Goal: Task Accomplishment & Management: Manage account settings

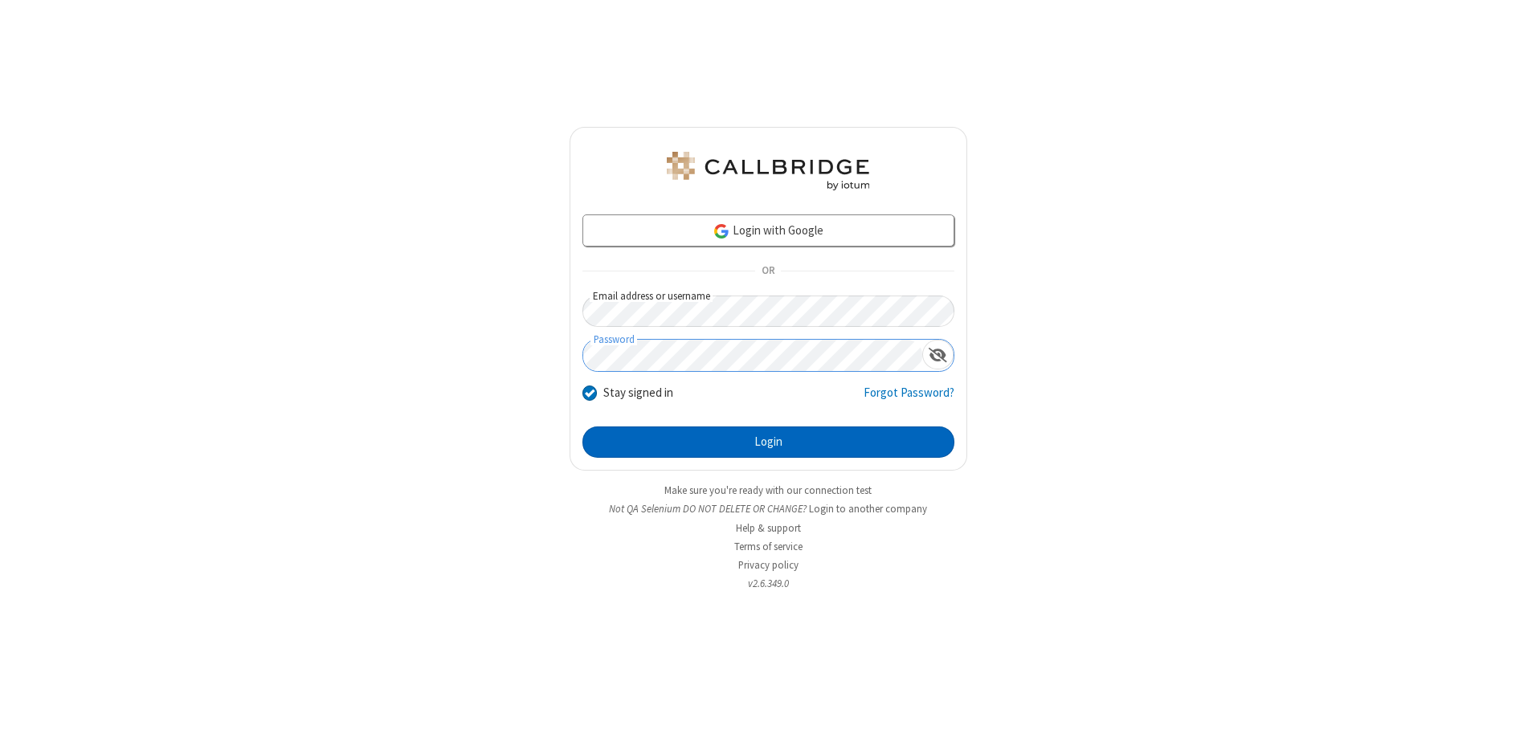
click at [768, 442] on button "Login" at bounding box center [769, 443] width 372 height 32
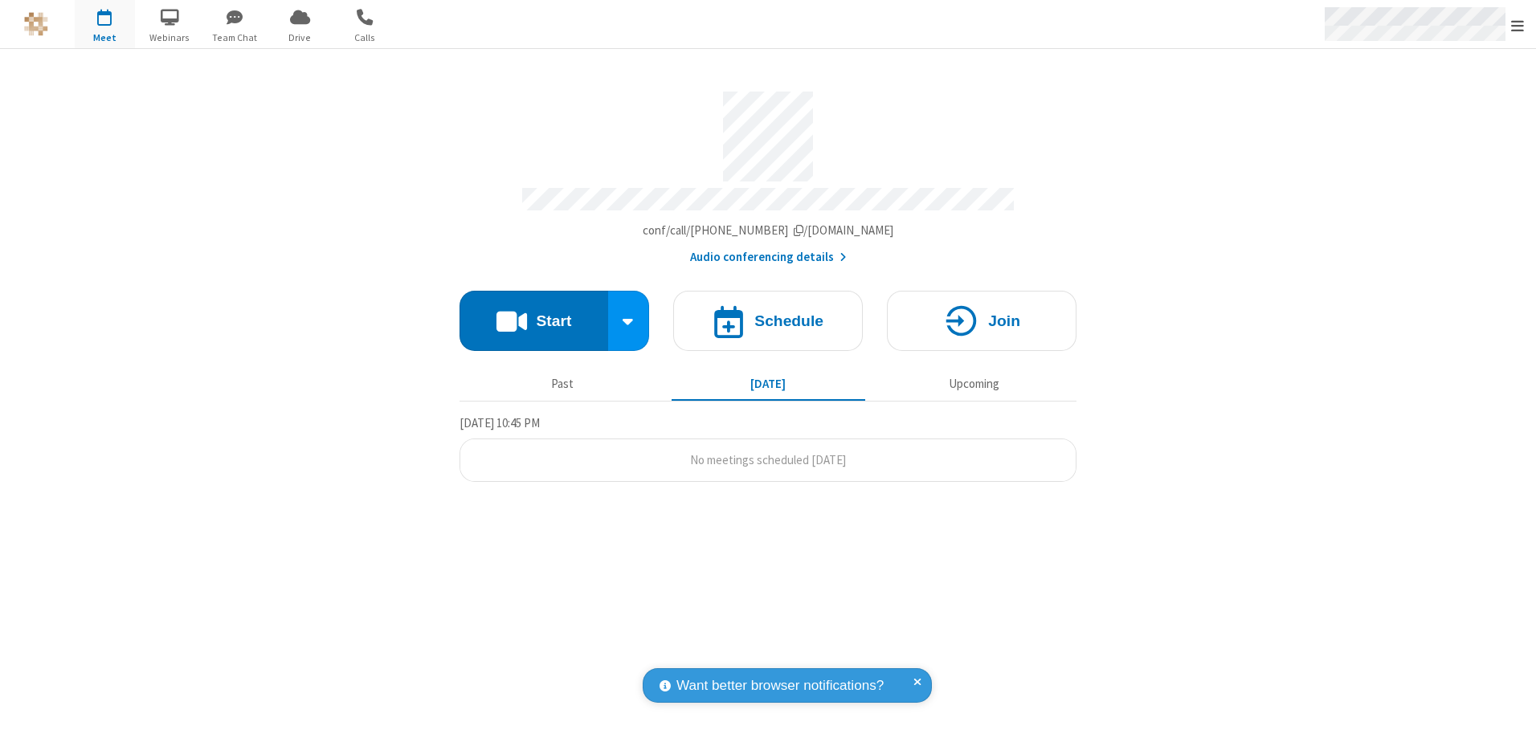
click at [1518, 25] on span "Open menu" at bounding box center [1518, 26] width 13 height 16
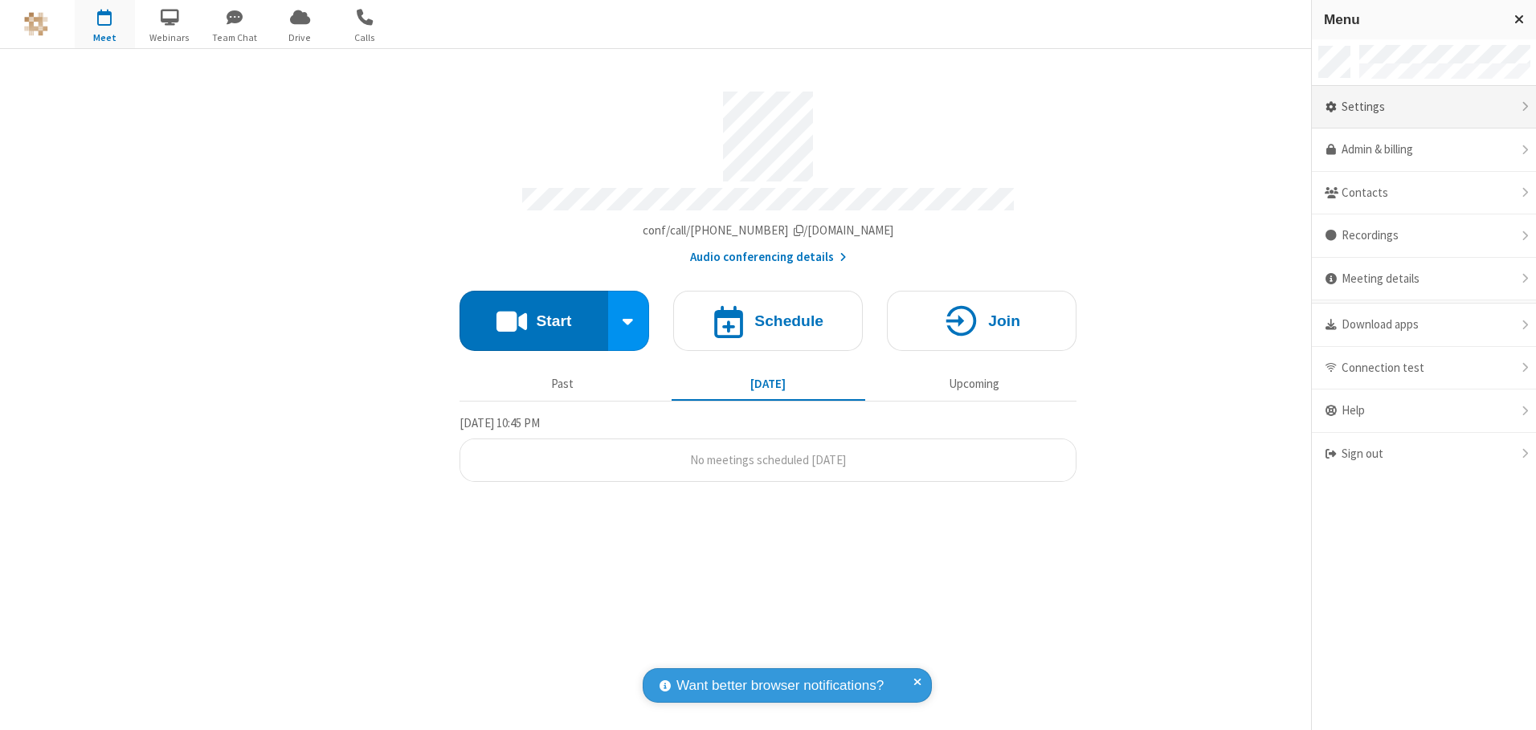
click at [1424, 107] on div "Settings" at bounding box center [1424, 107] width 224 height 43
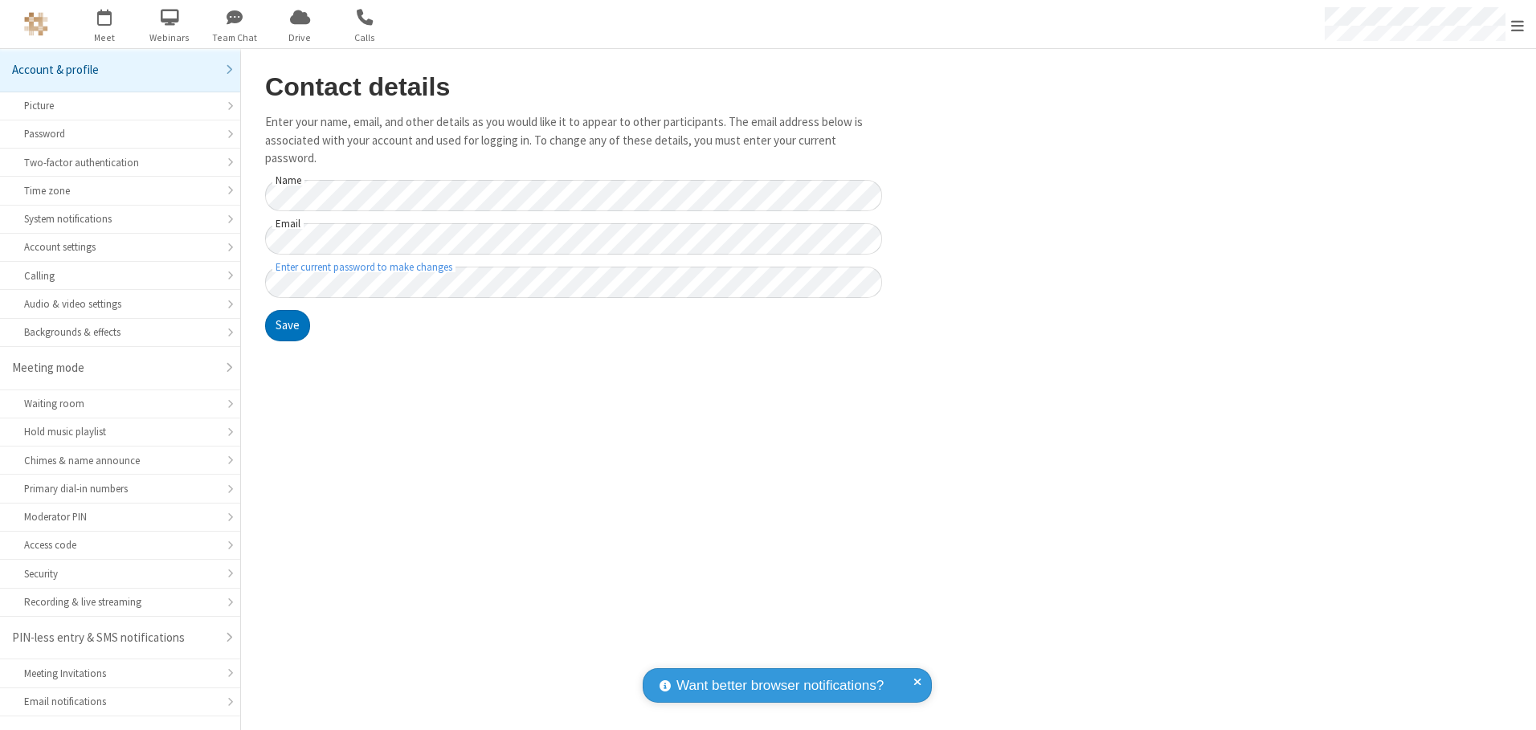
scroll to position [28, 0]
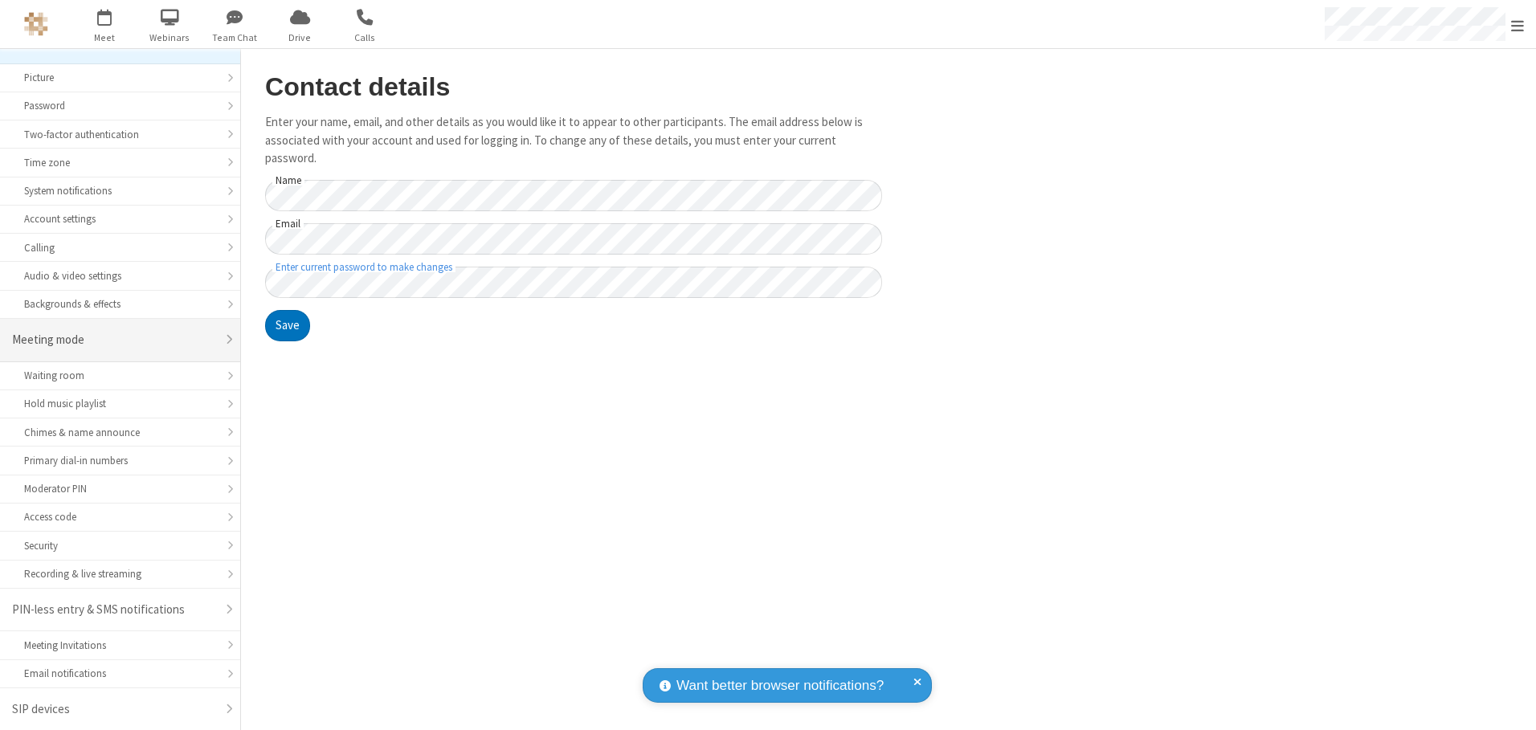
click at [114, 340] on div "Meeting mode" at bounding box center [114, 340] width 204 height 18
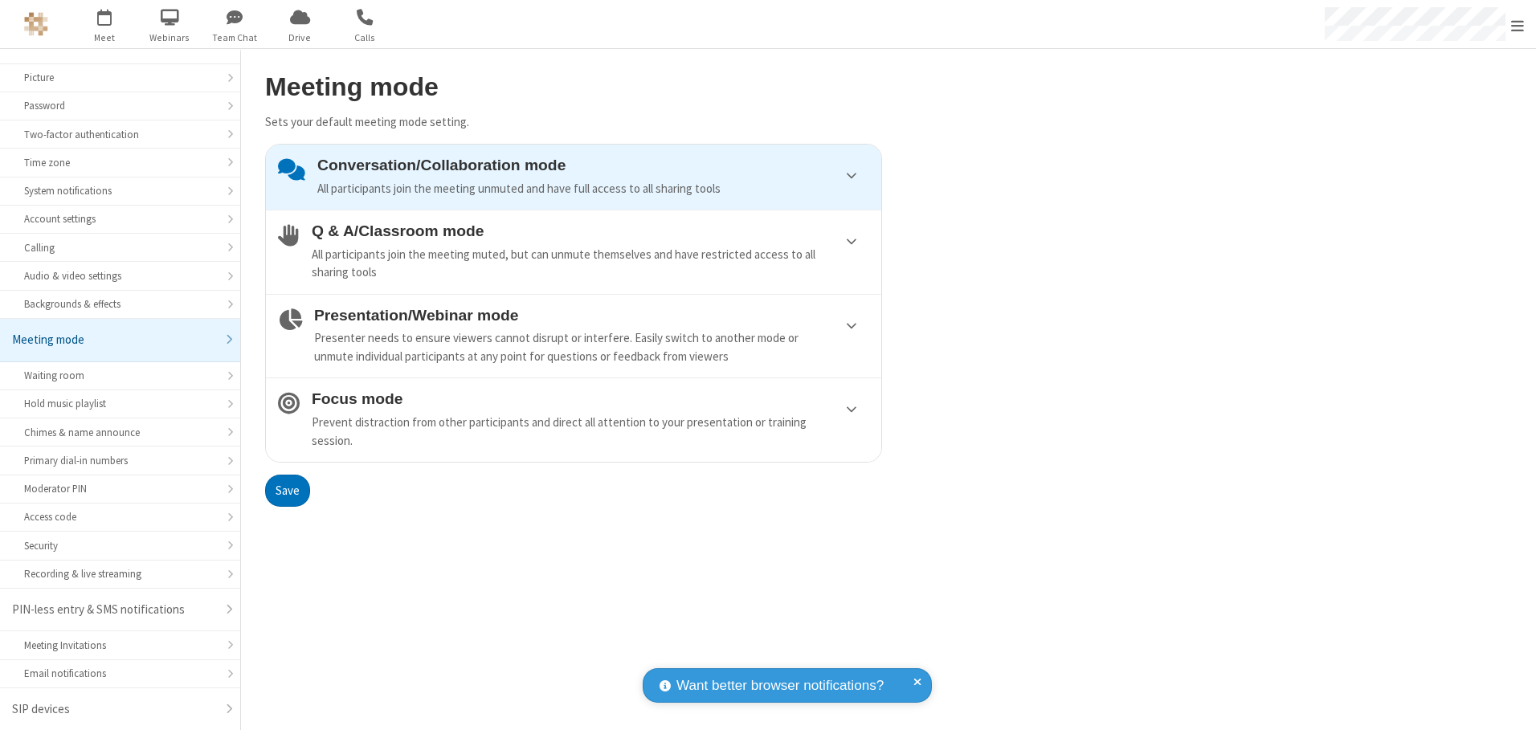
click at [574, 177] on div "Conversation/Collaboration mode All participants join the meeting unmuted and h…" at bounding box center [593, 177] width 552 height 41
click at [287, 490] on button "Save" at bounding box center [287, 491] width 45 height 32
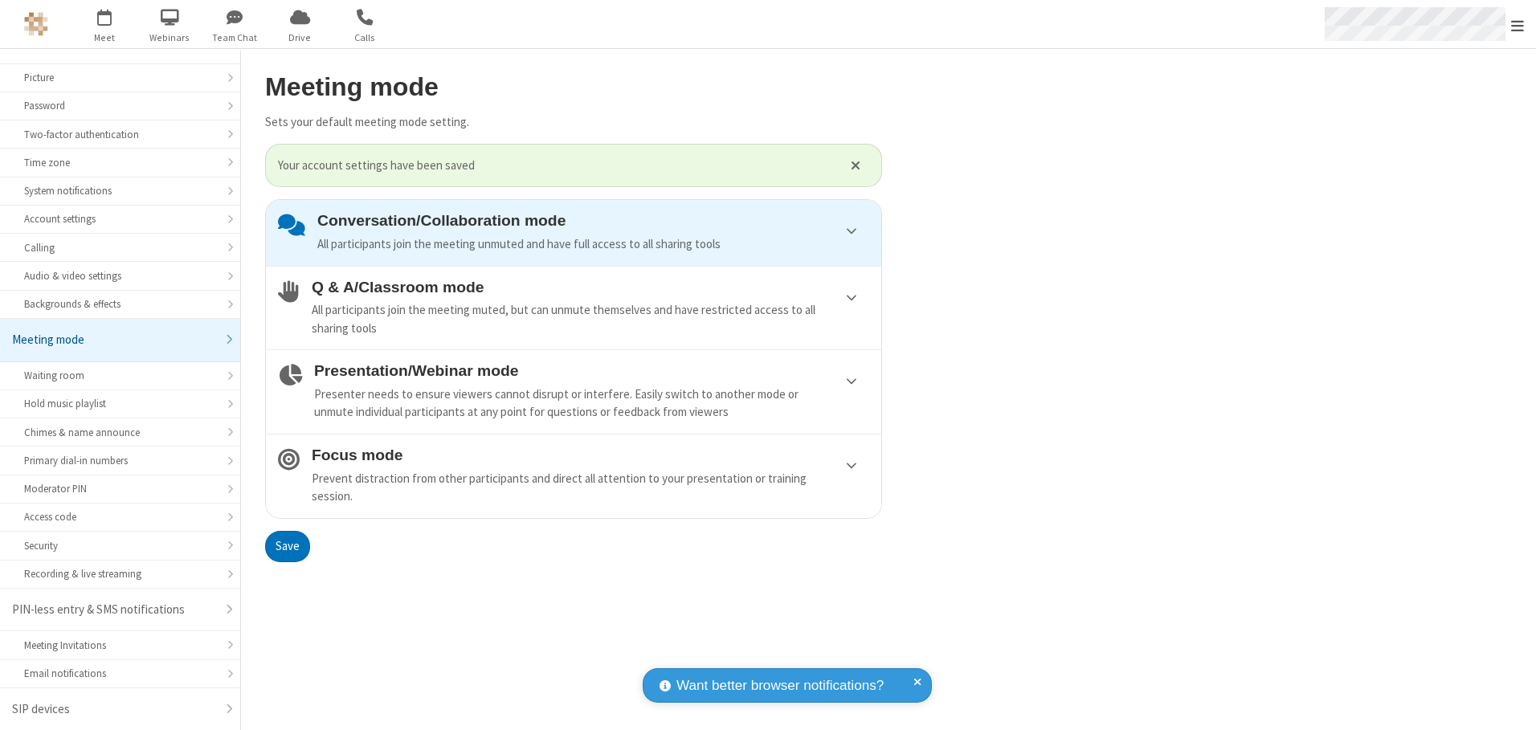
click at [1518, 24] on span "Open menu" at bounding box center [1518, 26] width 13 height 16
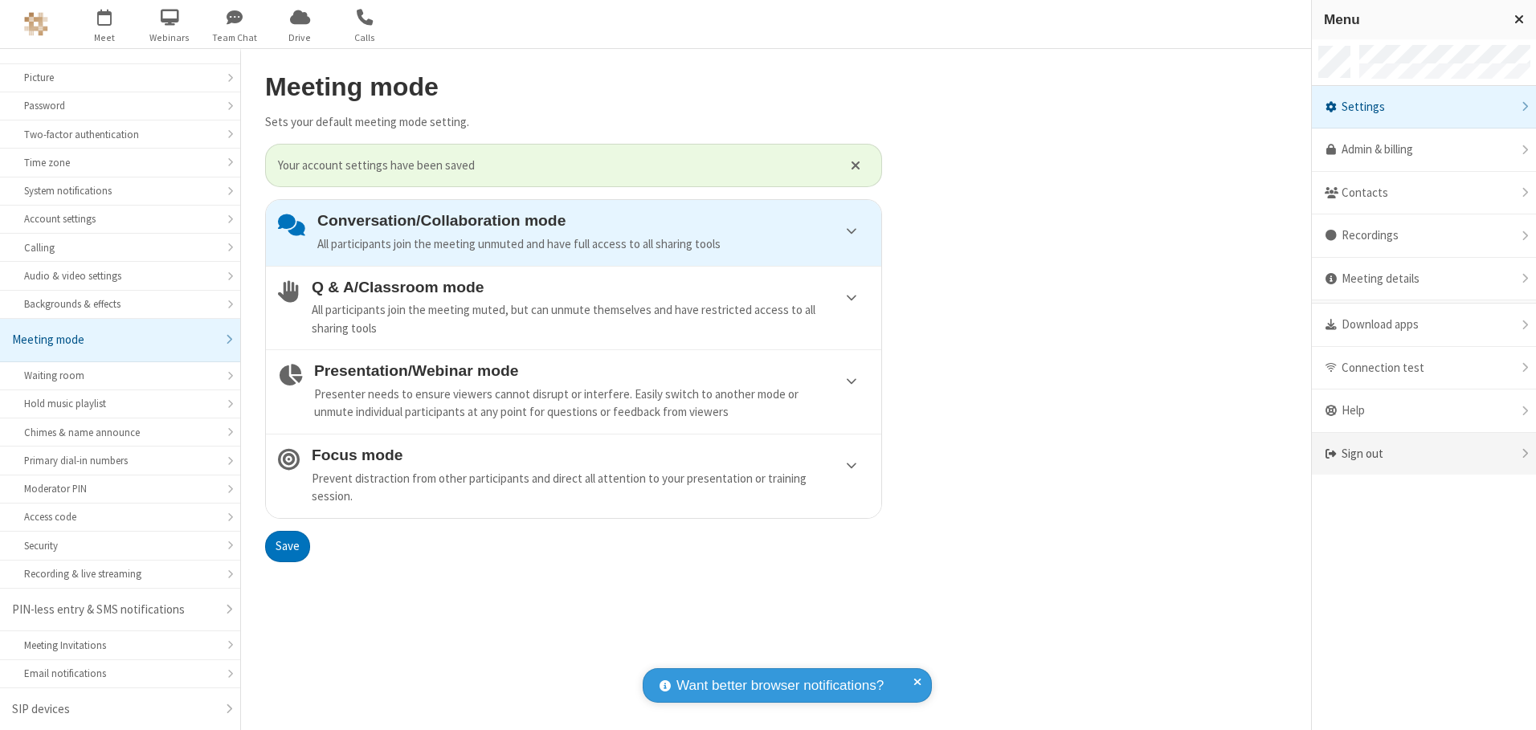
click at [1424, 454] on div "Sign out" at bounding box center [1424, 454] width 224 height 43
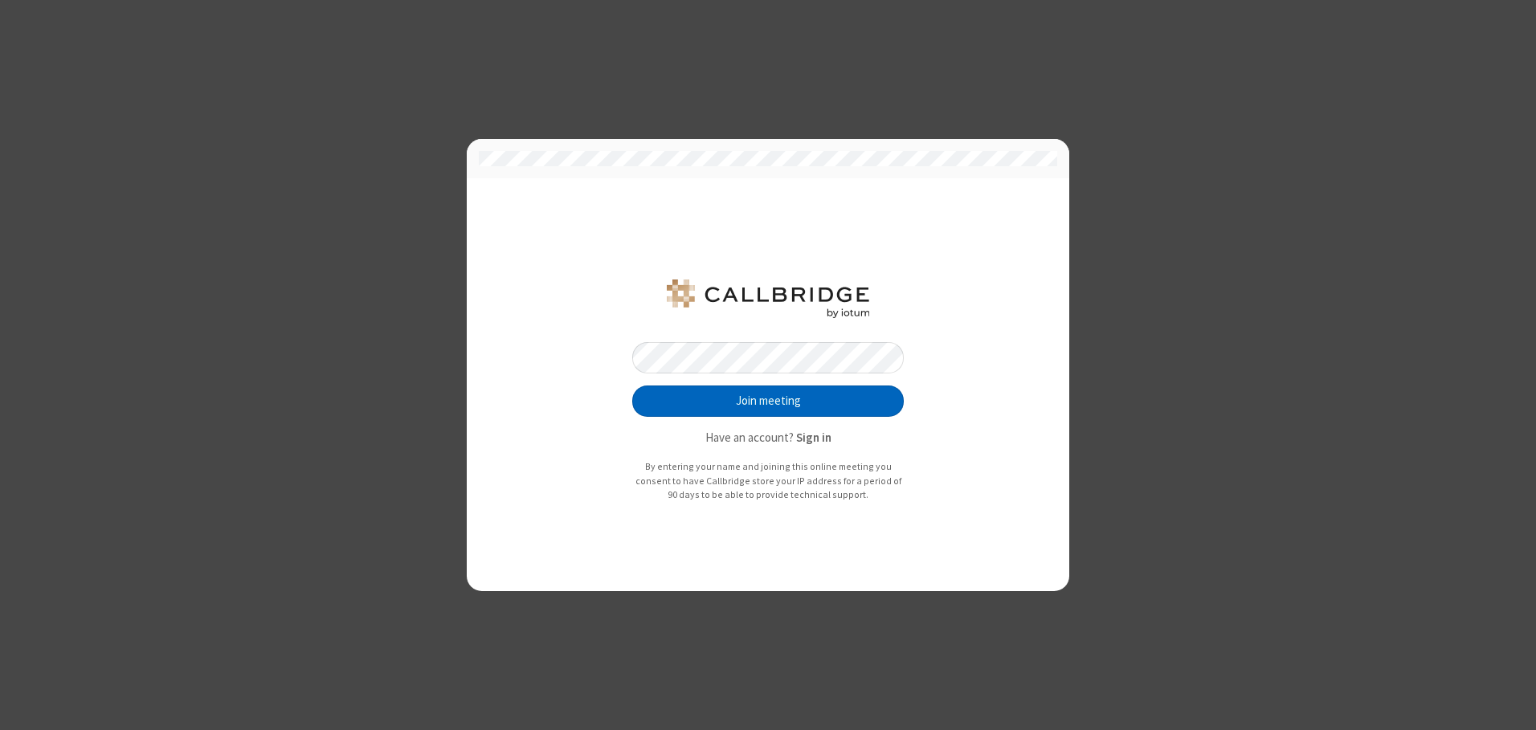
click at [768, 401] on button "Join meeting" at bounding box center [768, 402] width 272 height 32
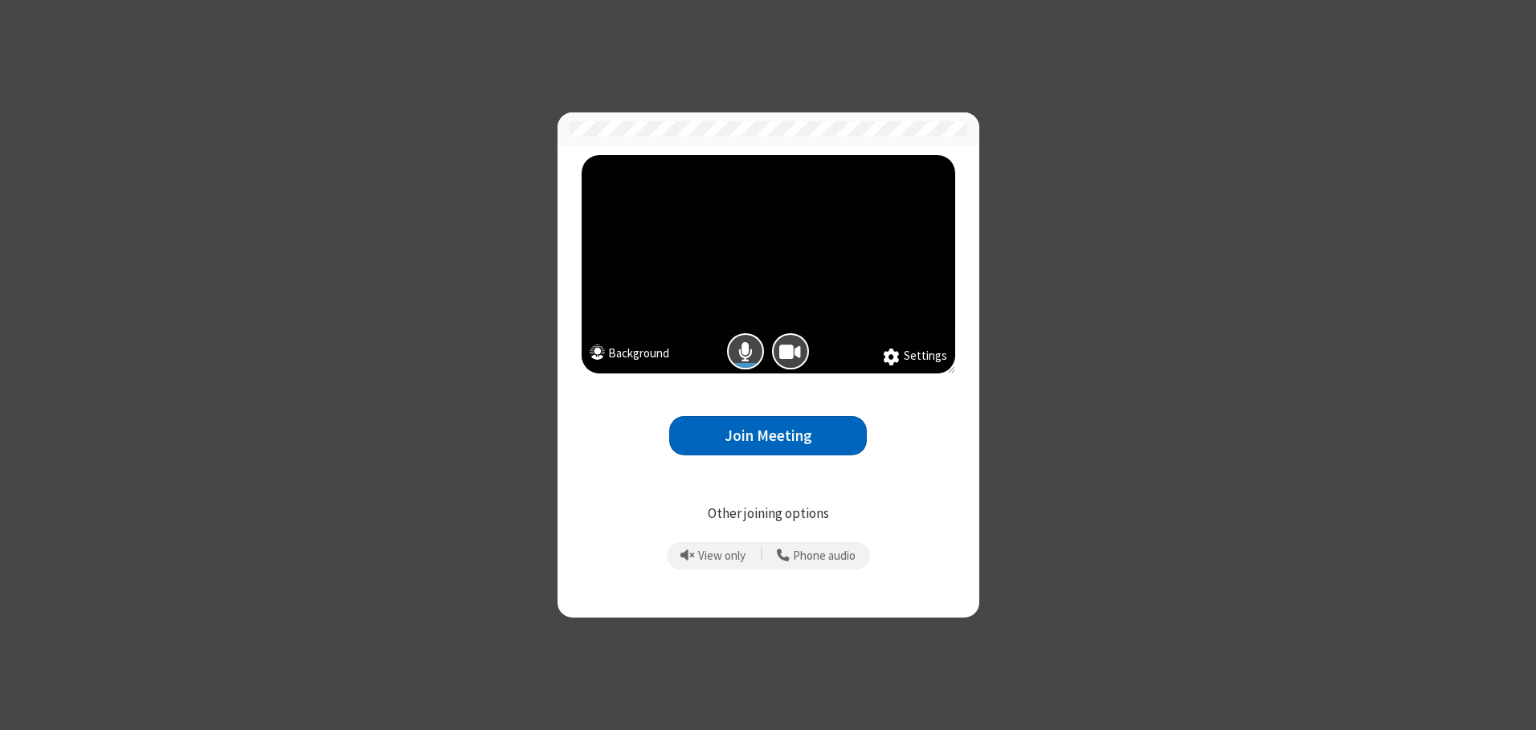
click at [768, 436] on button "Join Meeting" at bounding box center [768, 435] width 198 height 39
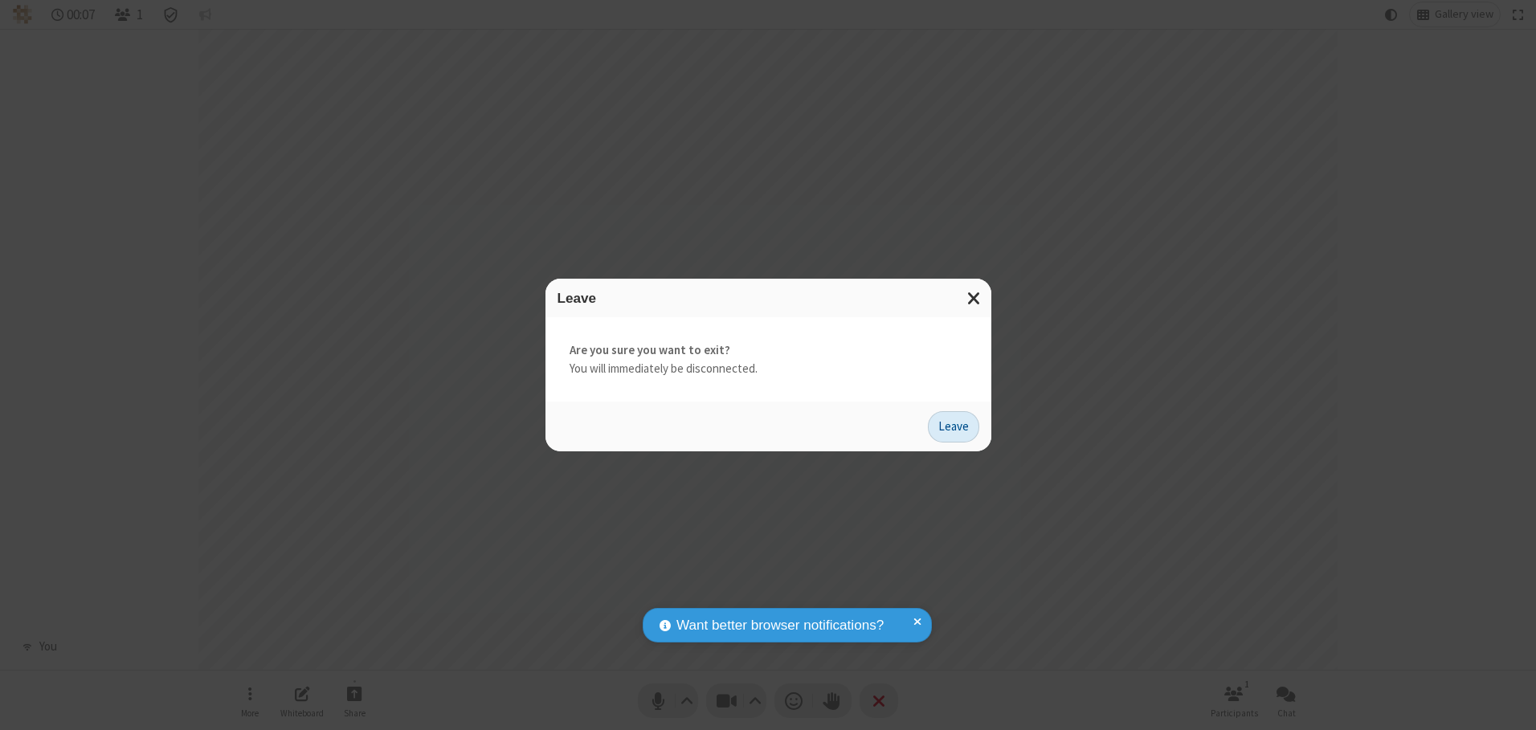
click at [954, 427] on button "Leave" at bounding box center [953, 427] width 51 height 32
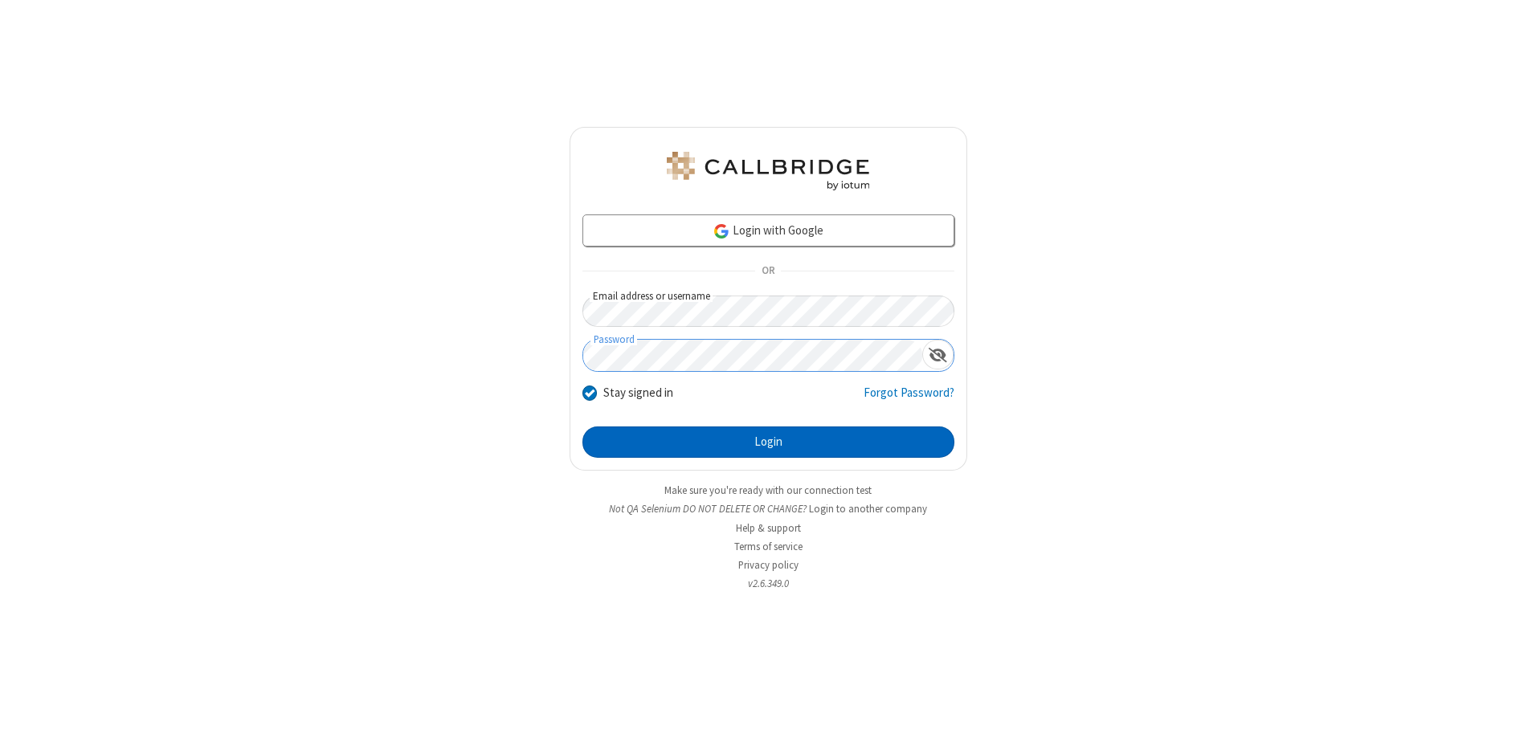
click at [768, 442] on button "Login" at bounding box center [769, 443] width 372 height 32
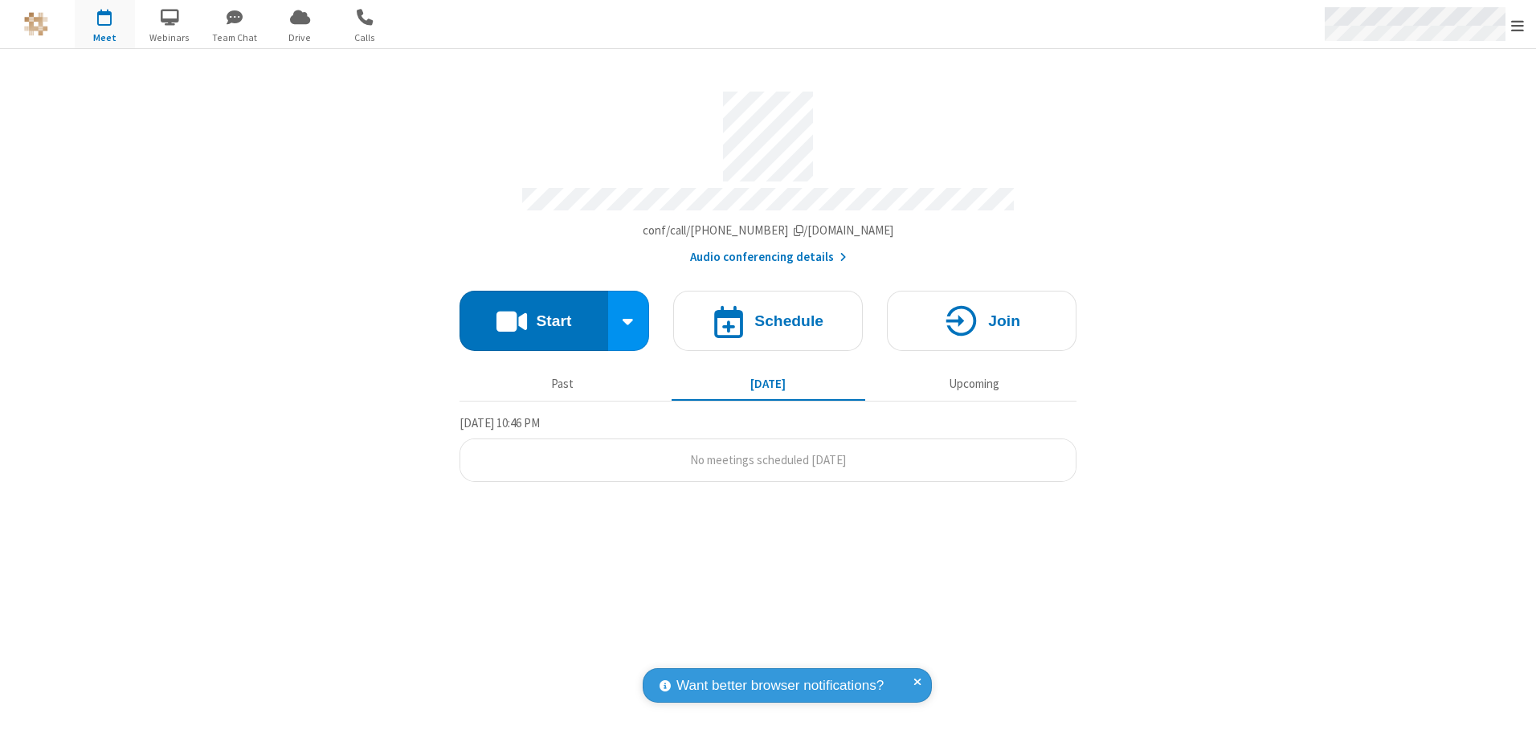
click at [1518, 25] on span "Open menu" at bounding box center [1518, 26] width 13 height 16
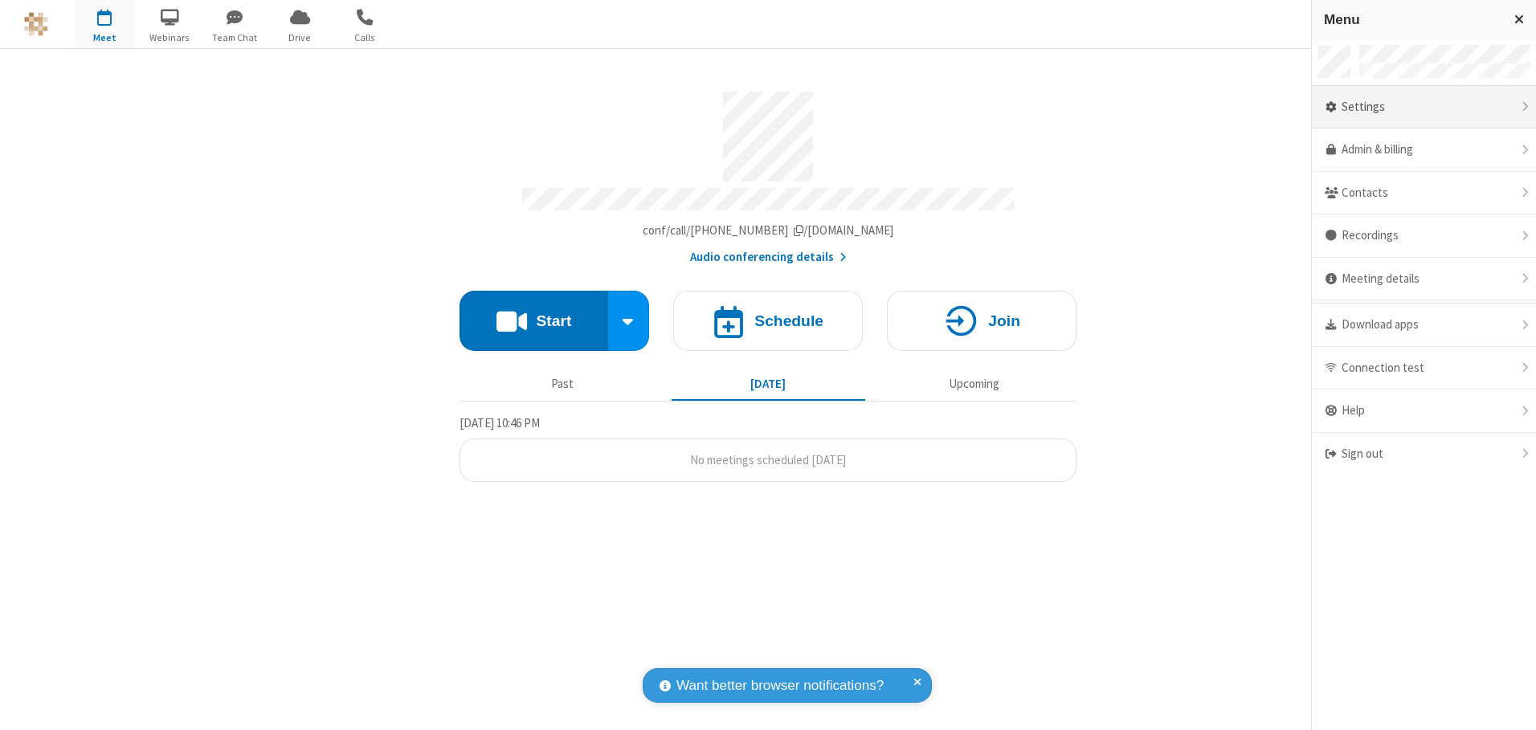
click at [1424, 107] on div "Settings" at bounding box center [1424, 107] width 224 height 43
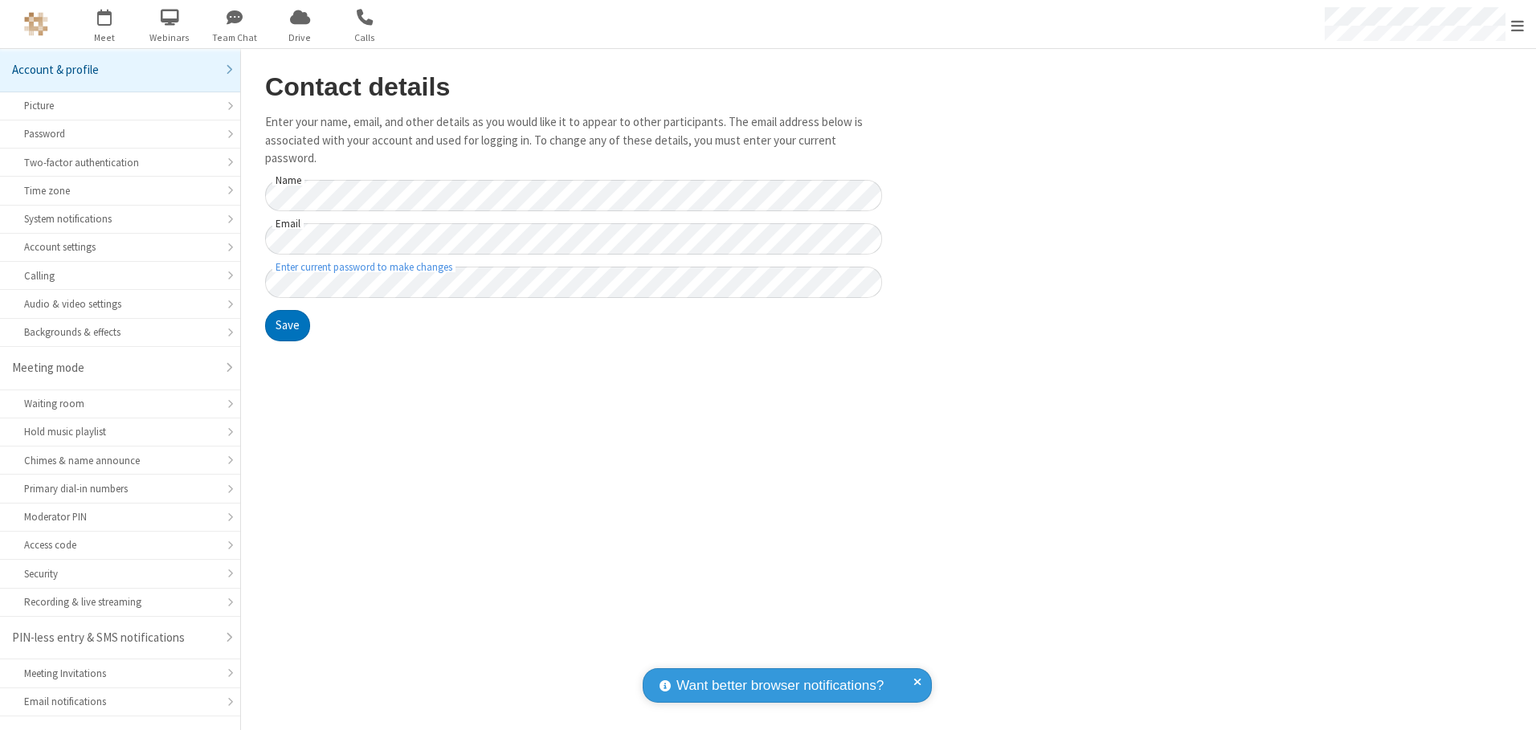
scroll to position [28, 0]
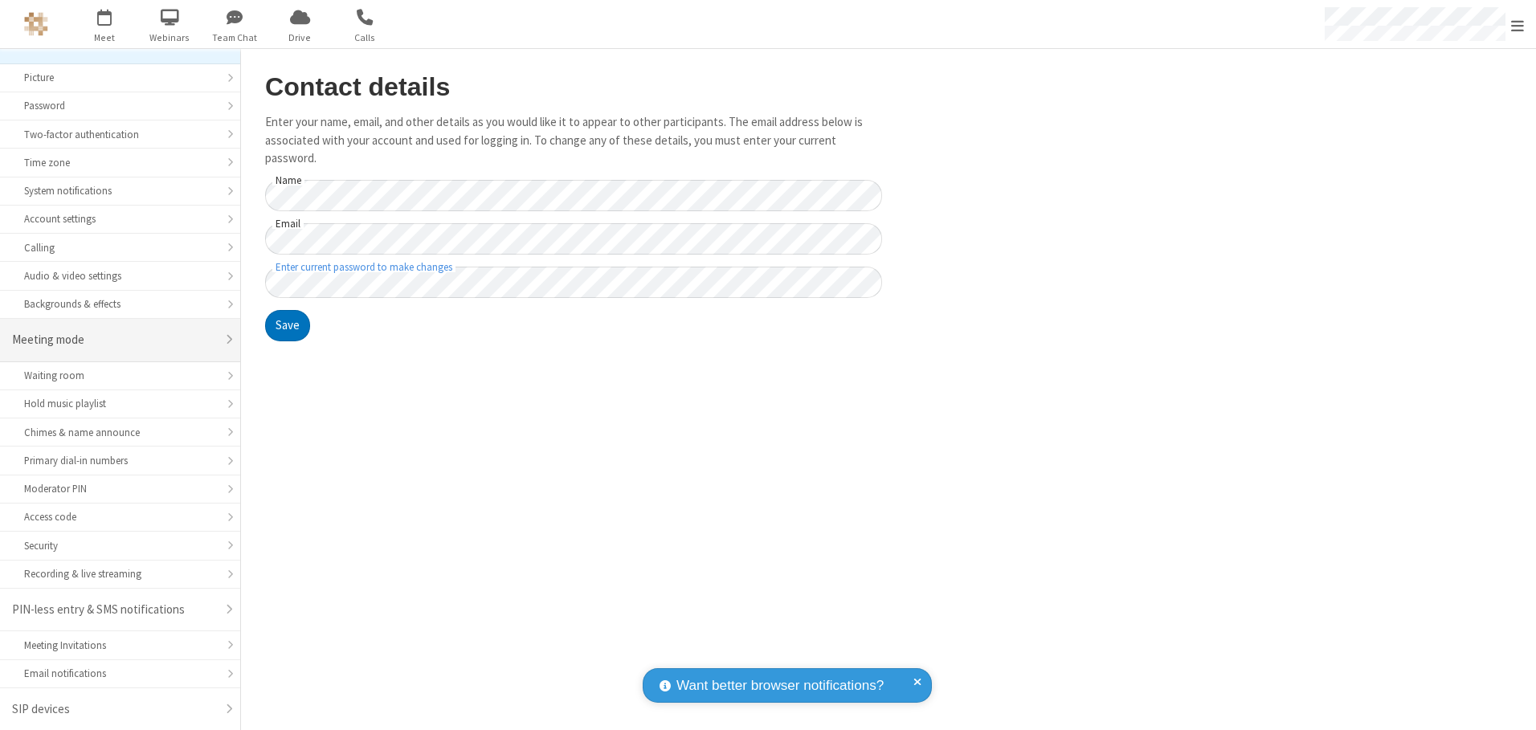
click at [114, 340] on div "Meeting mode" at bounding box center [114, 340] width 204 height 18
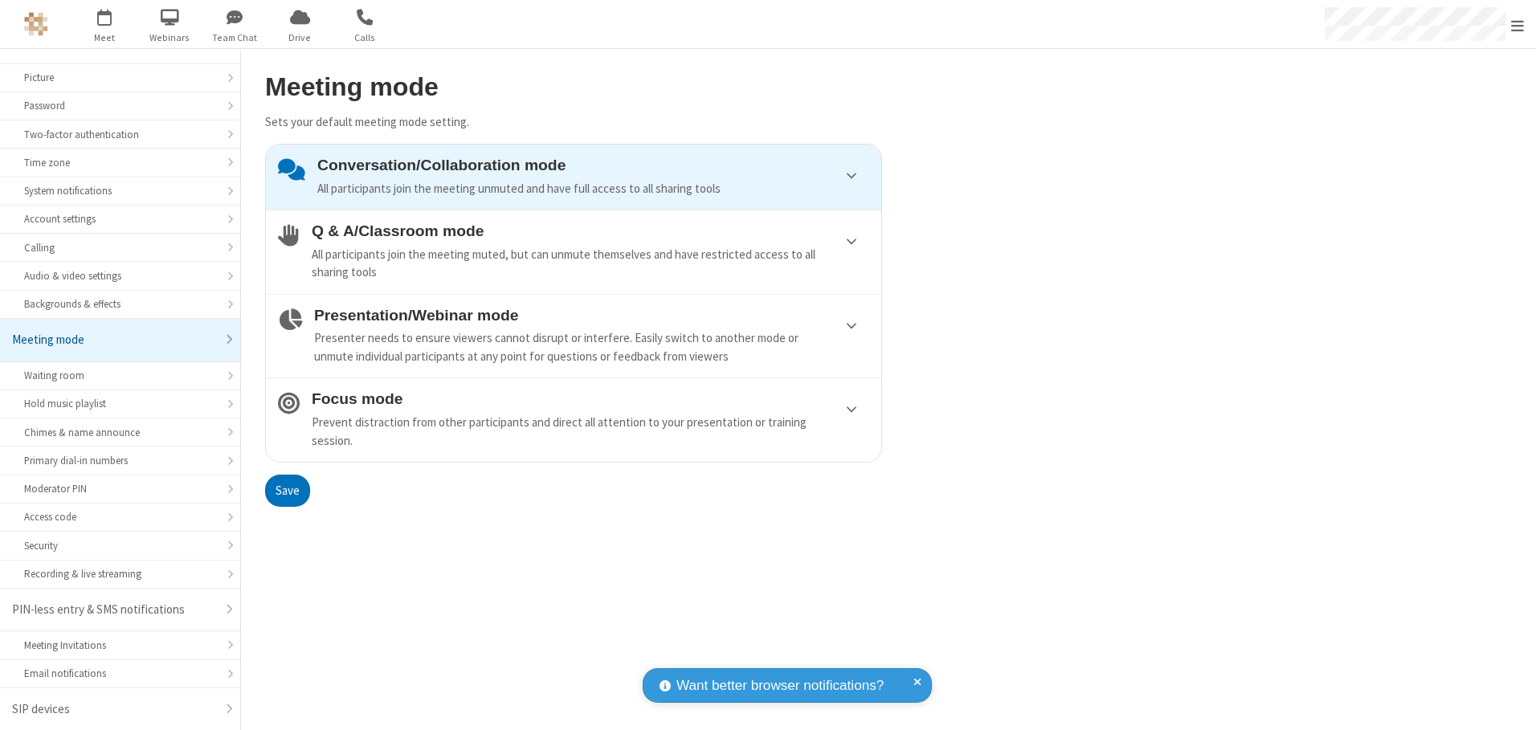
click at [574, 177] on div "Conversation/Collaboration mode All participants join the meeting unmuted and h…" at bounding box center [593, 177] width 552 height 41
click at [287, 490] on button "Save" at bounding box center [287, 491] width 45 height 32
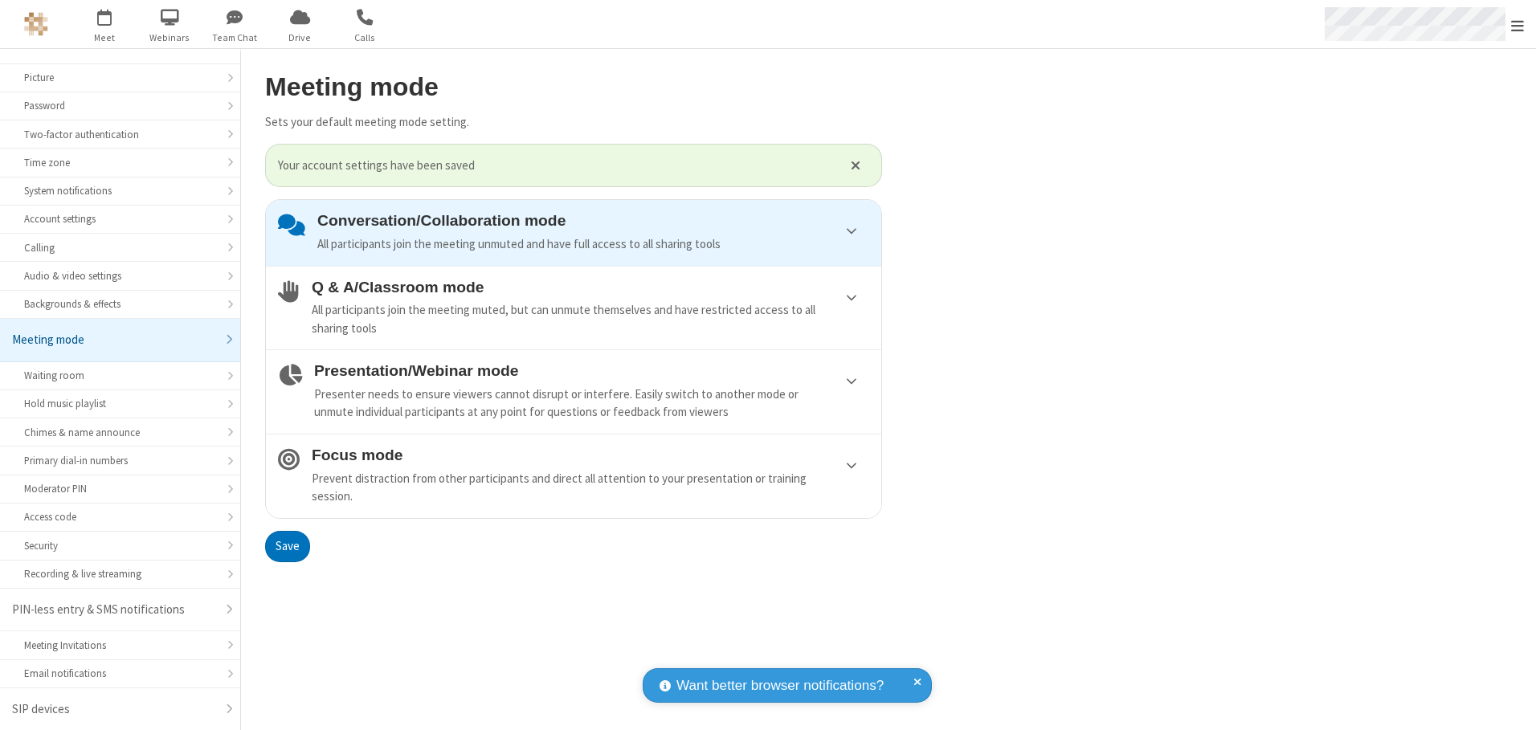
click at [1518, 24] on span "Open menu" at bounding box center [1518, 26] width 13 height 16
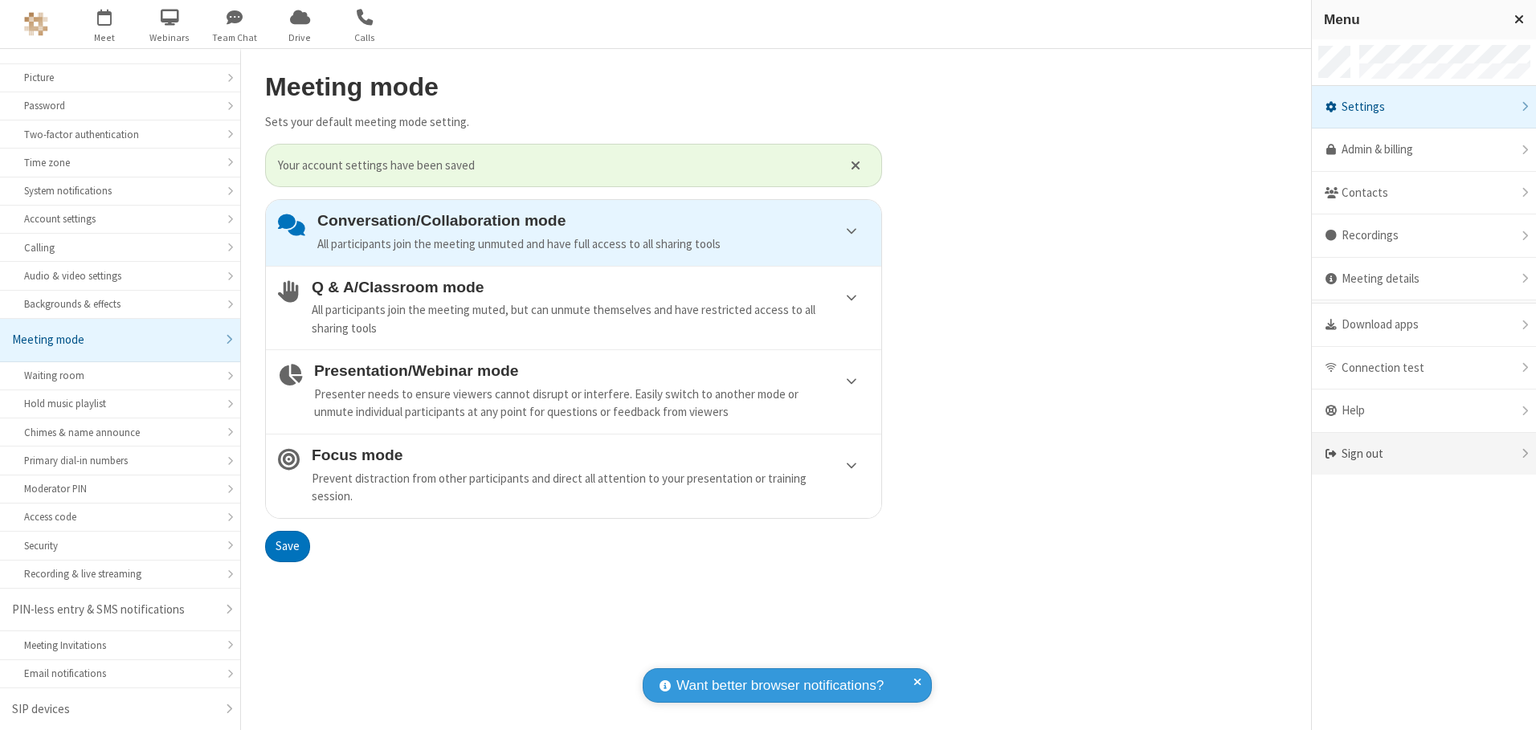
click at [1424, 454] on div "Sign out" at bounding box center [1424, 454] width 224 height 43
